Goal: Task Accomplishment & Management: Complete application form

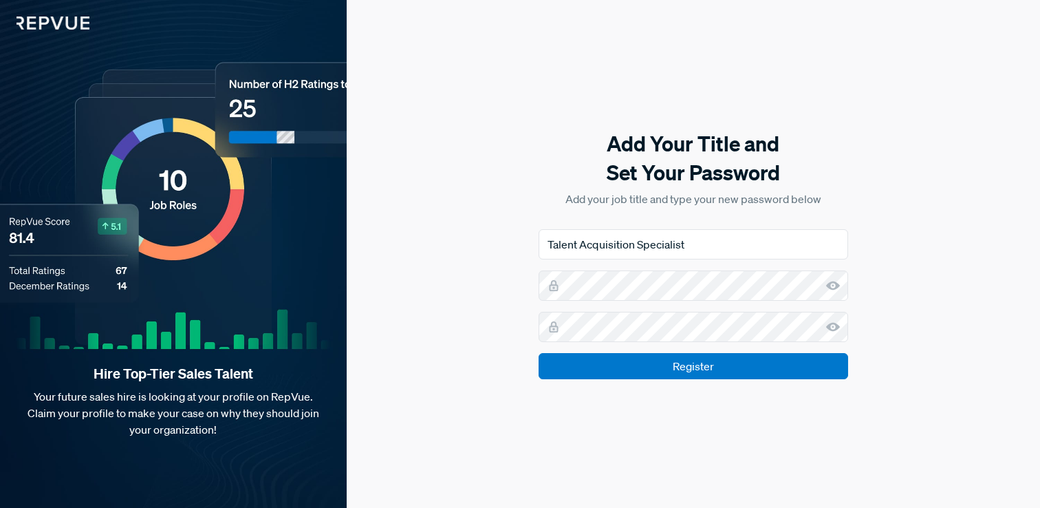
click at [836, 286] on use at bounding box center [833, 285] width 14 height 9
click at [831, 325] on icon at bounding box center [833, 327] width 14 height 14
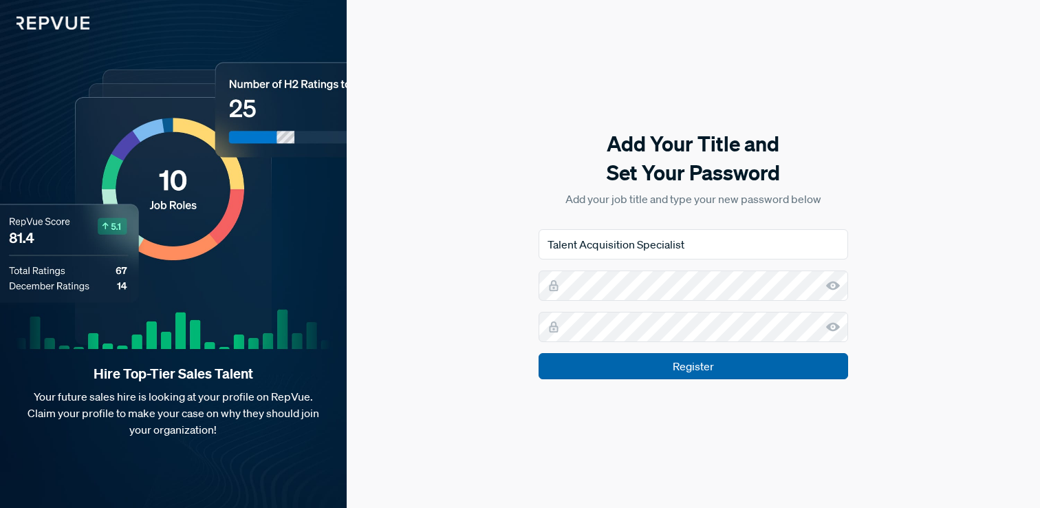
click at [691, 367] on input "Register" at bounding box center [694, 366] width 310 height 26
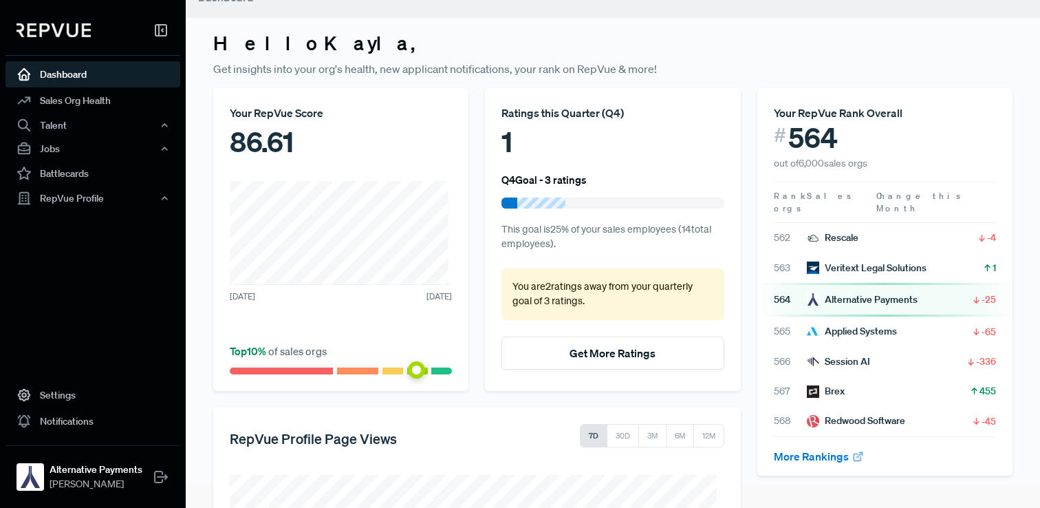
scroll to position [24, 0]
click at [824, 449] on link "More Rankings" at bounding box center [819, 456] width 91 height 14
